Goal: Find specific page/section: Find specific page/section

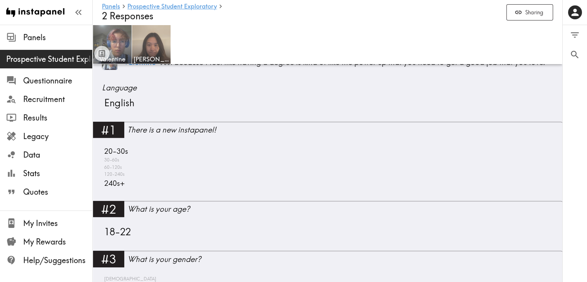
scroll to position [270, 0]
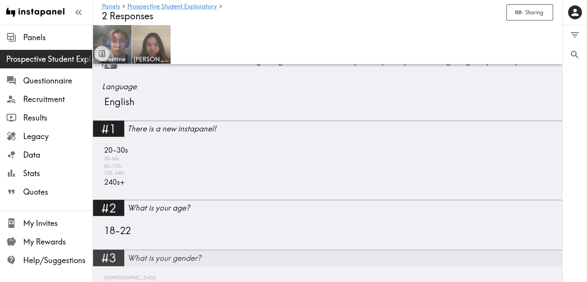
click at [255, 257] on div "What is your gender?" at bounding box center [344, 258] width 435 height 14
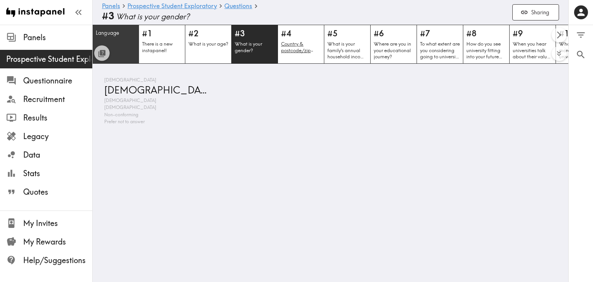
click at [118, 39] on div "Language" at bounding box center [116, 44] width 46 height 39
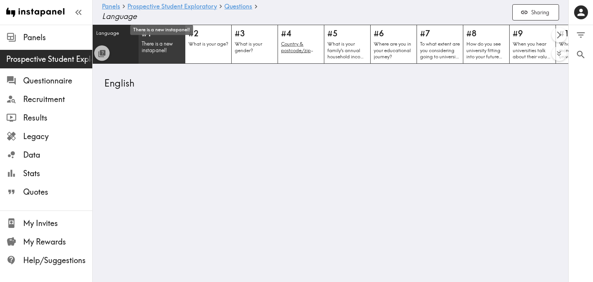
click at [162, 43] on p "There is a new instapanel!" at bounding box center [162, 47] width 41 height 13
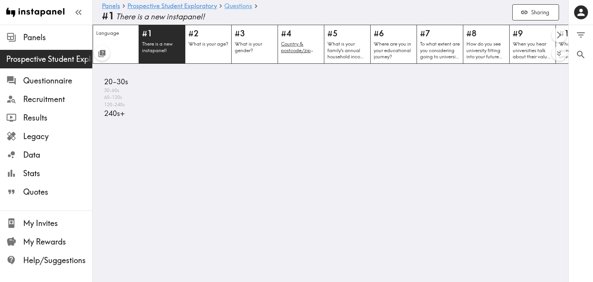
click at [238, 6] on link "Questions" at bounding box center [238, 6] width 28 height 7
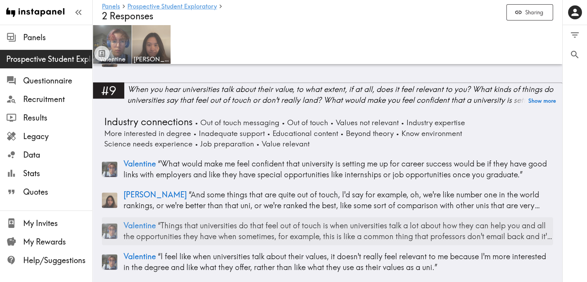
scroll to position [1080, 0]
